Goal: Task Accomplishment & Management: Manage account settings

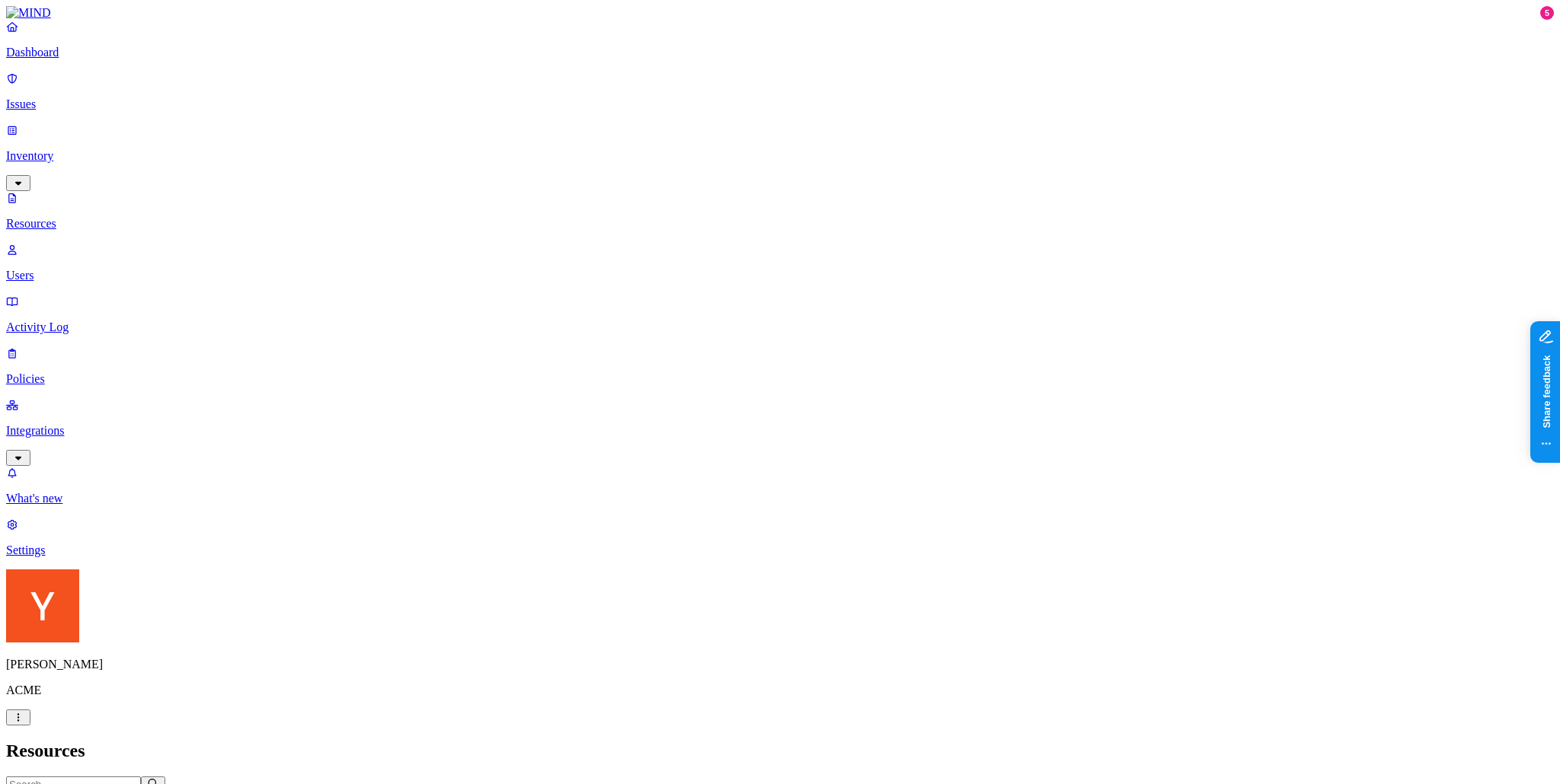
click at [541, 303] on button "button" at bounding box center [547, 306] width 12 height 5
click at [541, 295] on button "button" at bounding box center [547, 303] width 12 height 16
click at [68, 557] on p "Settings" at bounding box center [780, 550] width 1547 height 14
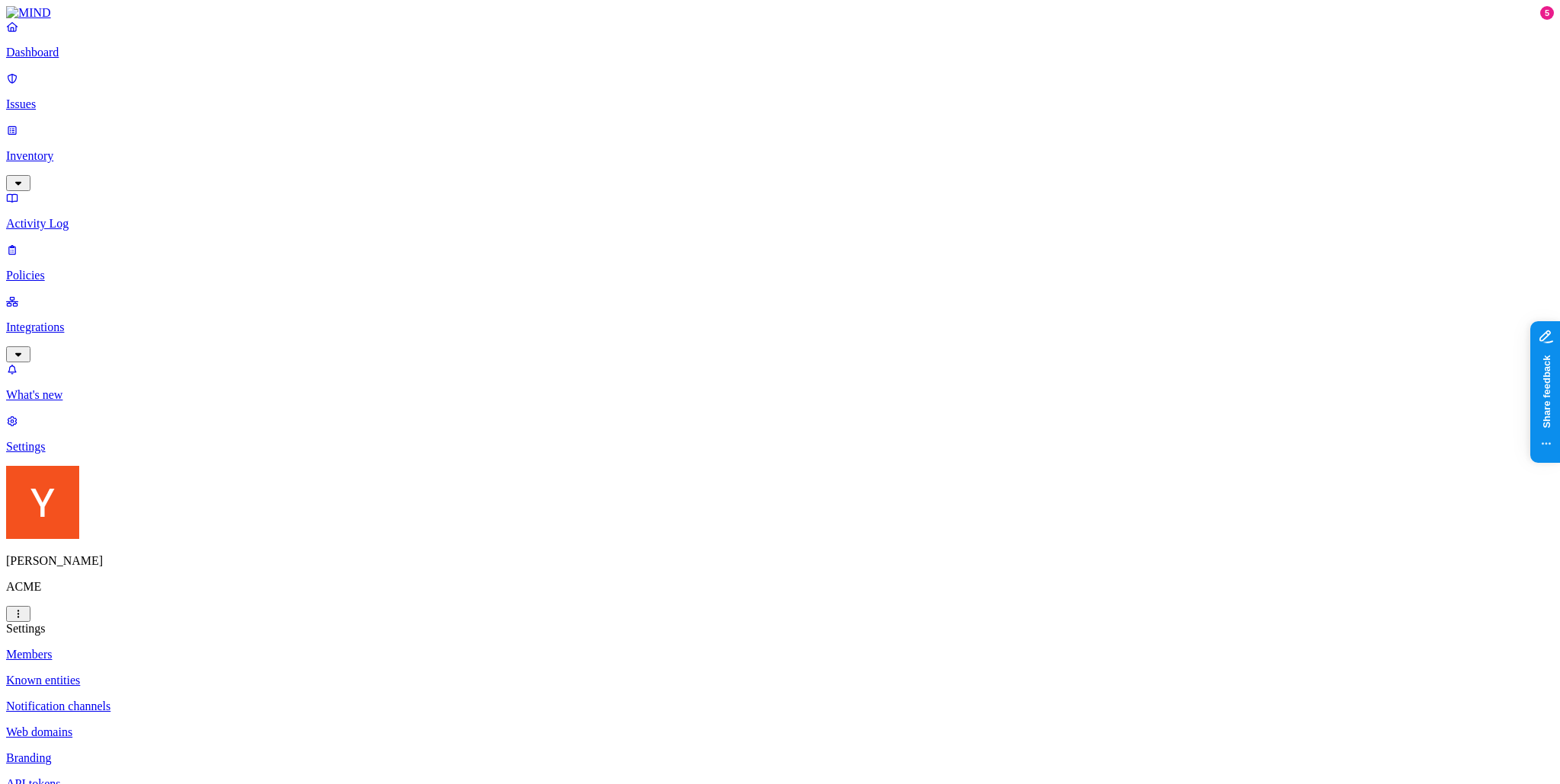
click at [195, 751] on p "Branding" at bounding box center [780, 758] width 1547 height 14
